Goal: Use online tool/utility

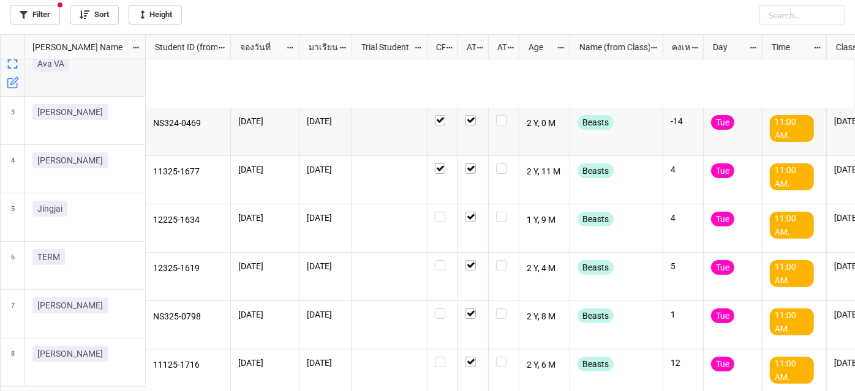
scroll to position [350, 848]
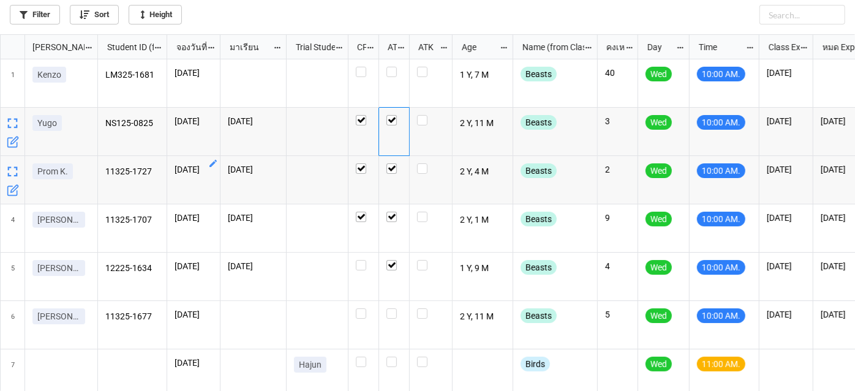
scroll to position [350, 848]
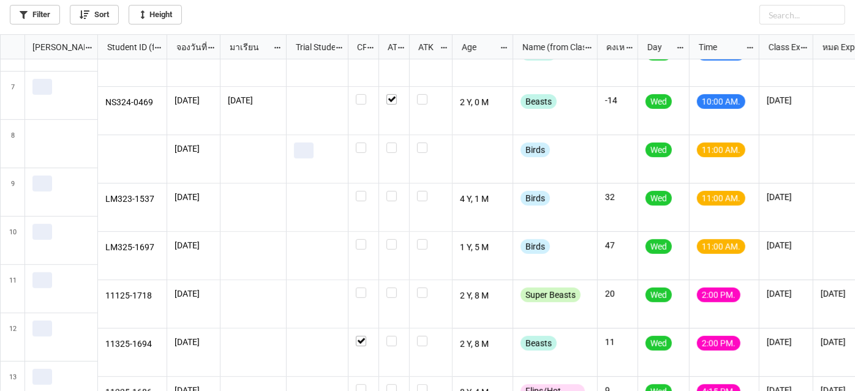
scroll to position [278, 0]
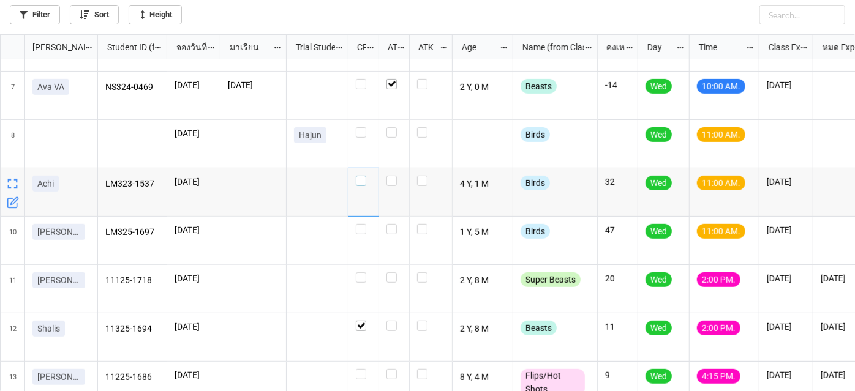
click at [364, 176] on label "grid" at bounding box center [363, 176] width 15 height 0
click at [360, 224] on label "grid" at bounding box center [363, 224] width 15 height 0
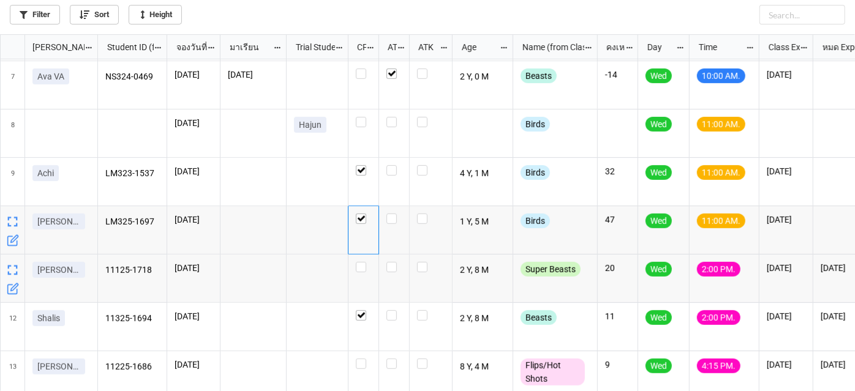
scroll to position [287, 0]
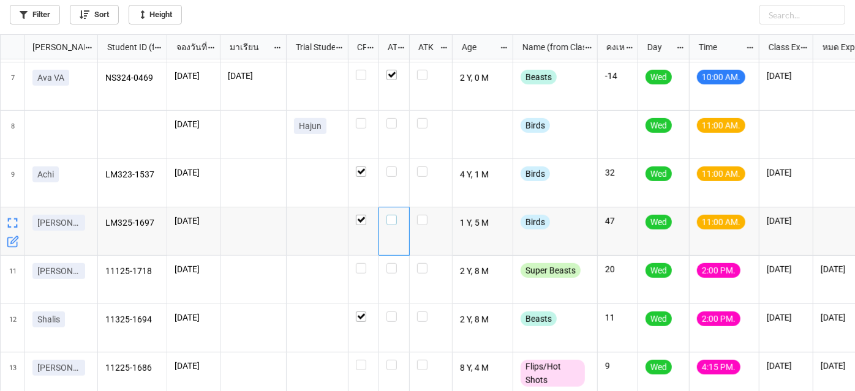
click at [391, 215] on label "grid" at bounding box center [393, 215] width 15 height 0
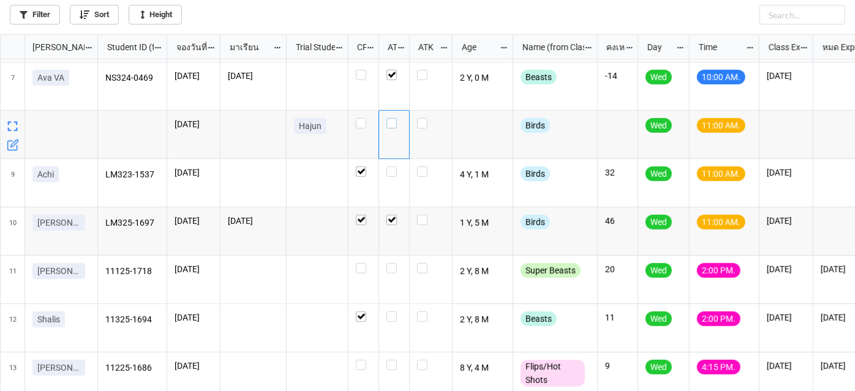
click at [394, 118] on label "grid" at bounding box center [393, 118] width 15 height 0
click at [393, 167] on label "grid" at bounding box center [393, 167] width 15 height 0
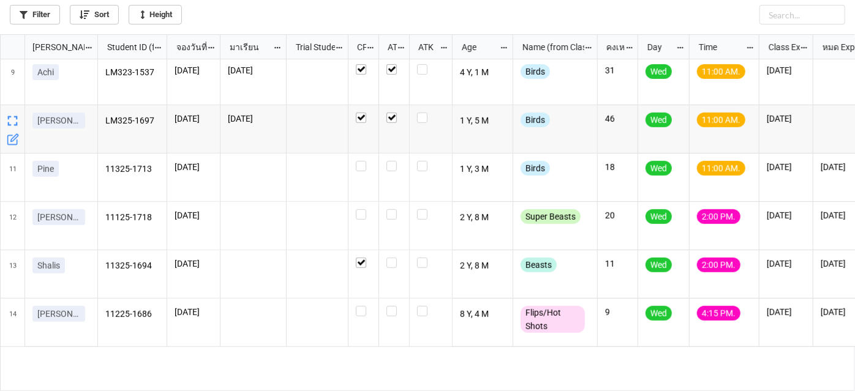
scroll to position [278, 0]
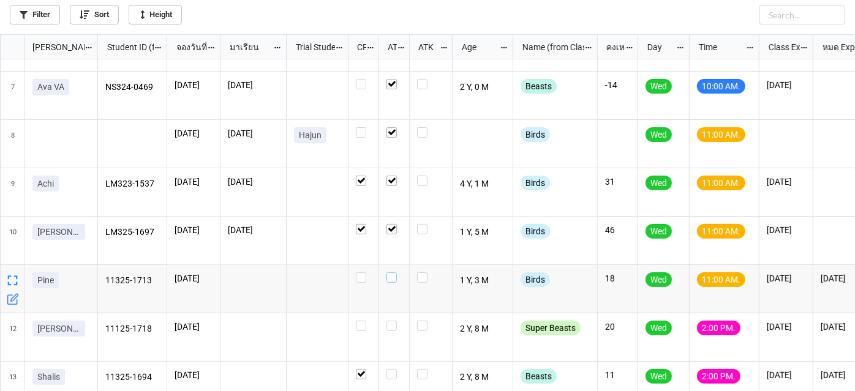
click at [392, 272] on label "grid" at bounding box center [393, 272] width 15 height 0
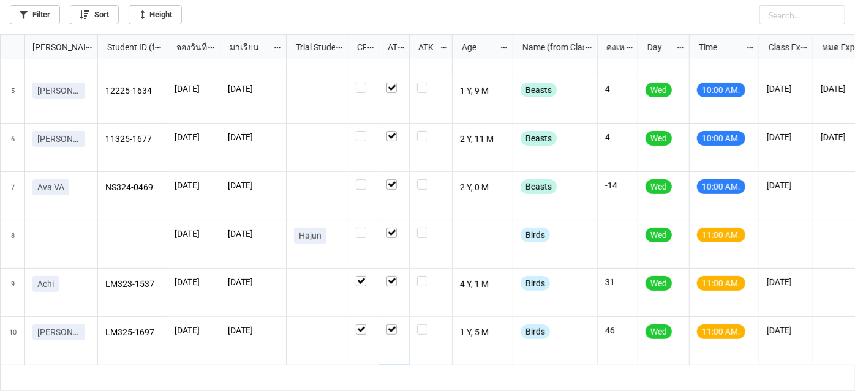
scroll to position [114, 0]
